Goal: Find specific page/section: Find specific page/section

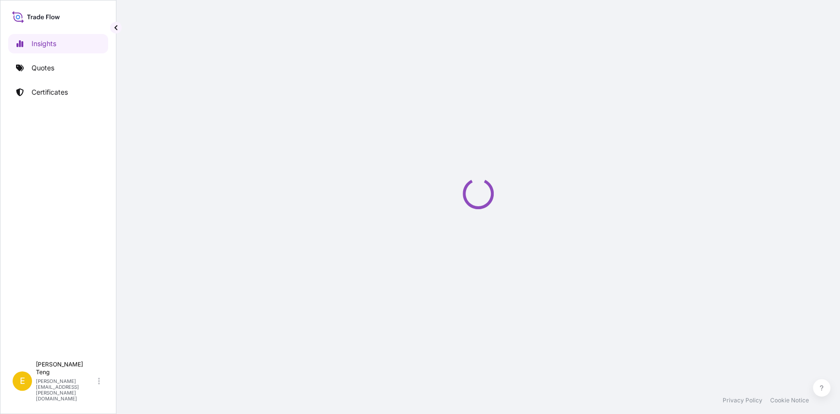
select select "2025"
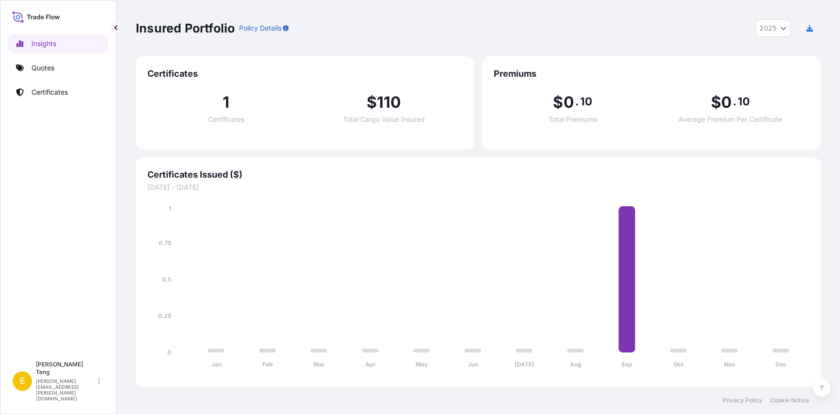
click at [543, 184] on span "01/01/2025 - 31/12/2025" at bounding box center [477, 187] width 661 height 10
click at [71, 99] on link "Certificates" at bounding box center [58, 91] width 100 height 19
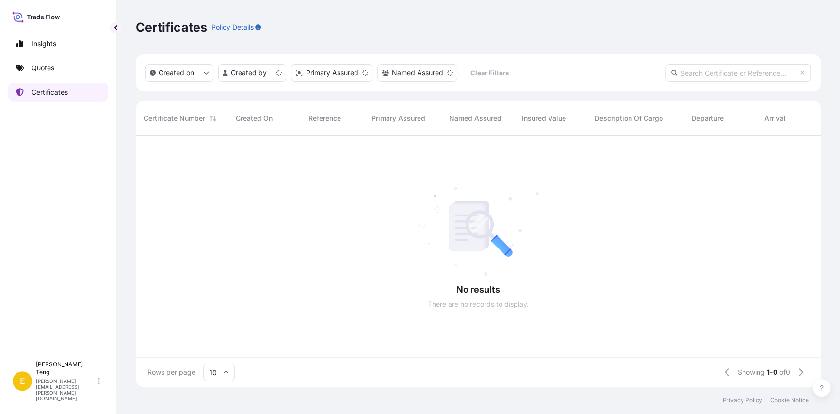
scroll to position [8, 8]
